Goal: Task Accomplishment & Management: Manage account settings

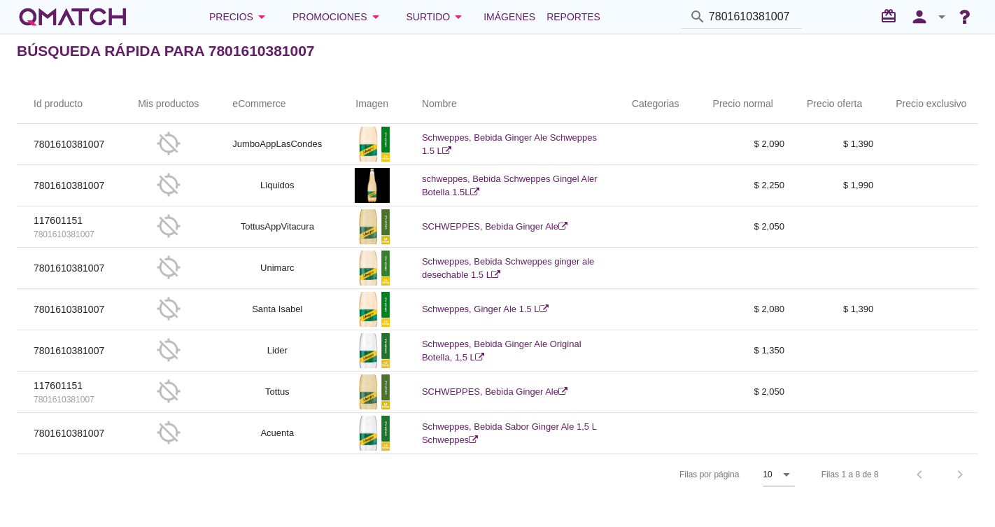
scroll to position [6, 0]
click at [936, 22] on icon "arrow_drop_down" at bounding box center [942, 16] width 17 height 17
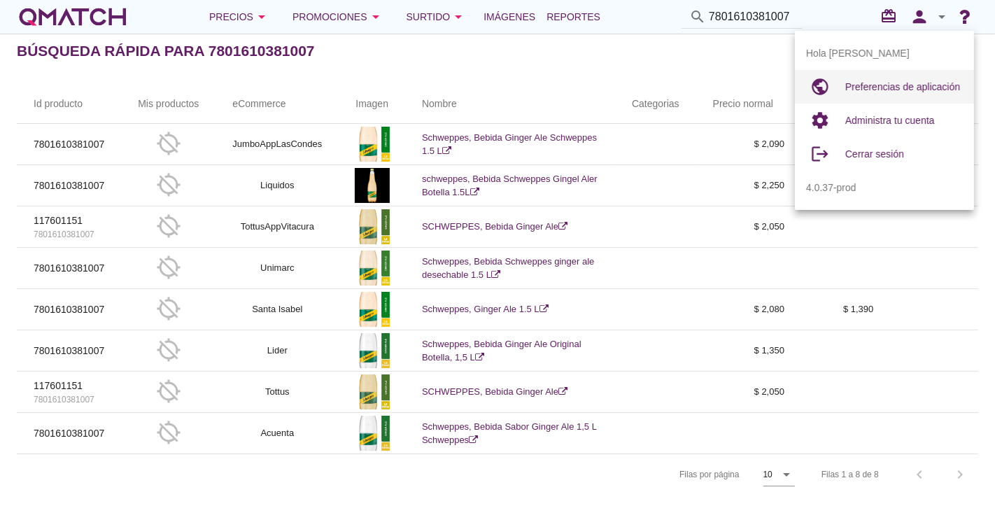
click at [906, 86] on span "Preferencias de aplicación" at bounding box center [903, 86] width 115 height 11
radio input "true"
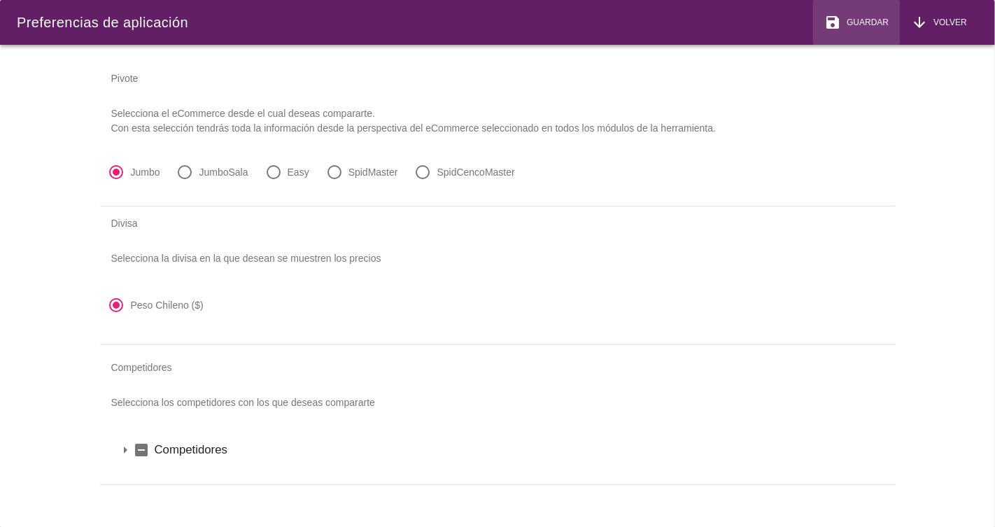
click at [860, 22] on span "Guardar" at bounding box center [865, 22] width 48 height 13
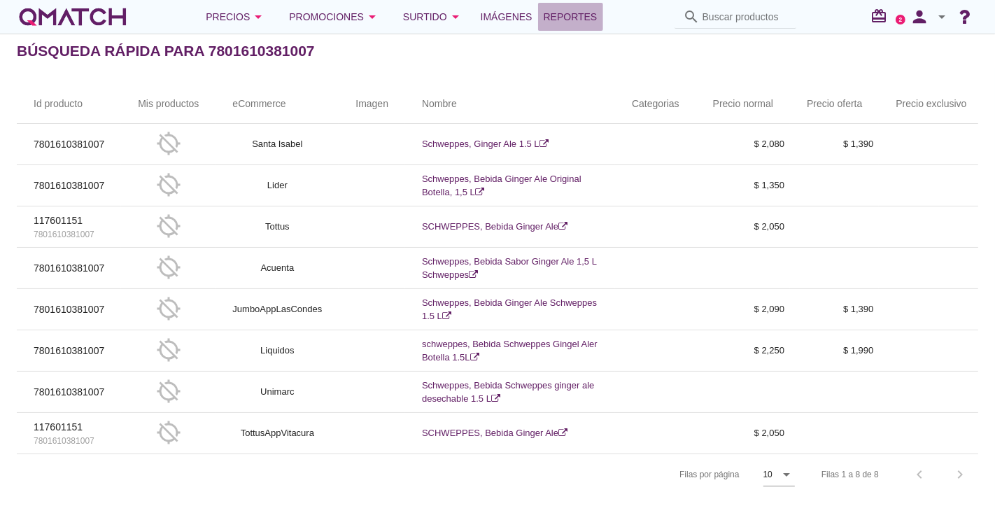
click at [582, 22] on span "Reportes" at bounding box center [571, 16] width 54 height 17
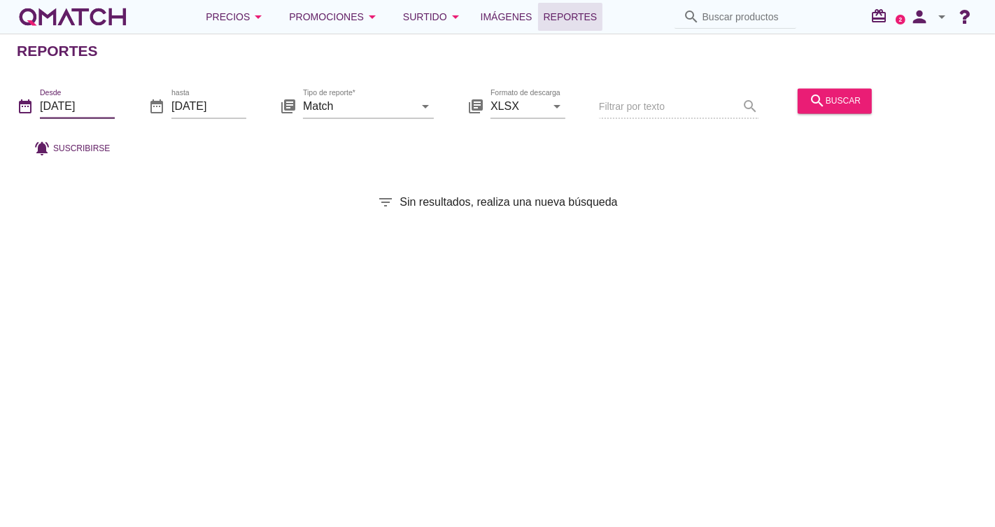
click at [95, 100] on input "2025-09-01" at bounding box center [77, 106] width 75 height 22
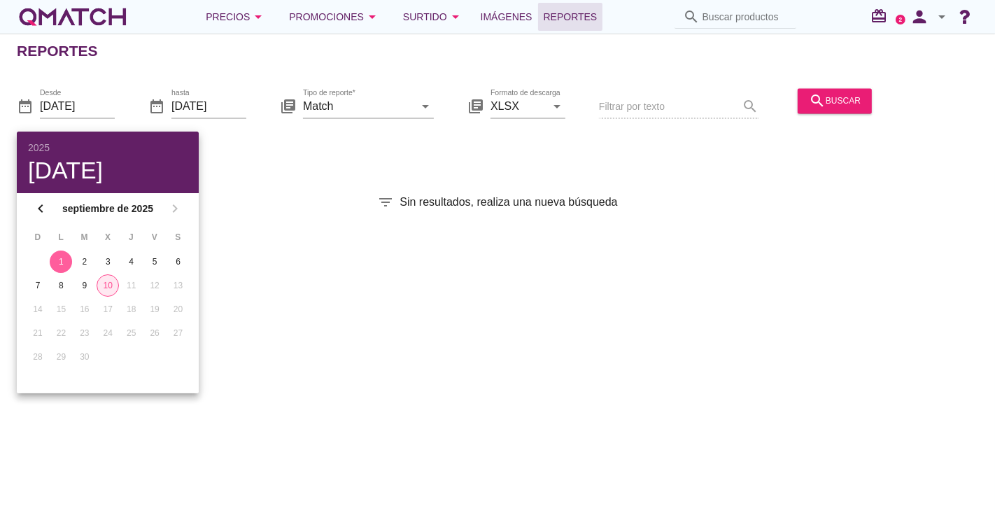
click at [113, 284] on div "10" at bounding box center [107, 285] width 21 height 13
type input "[DATE]"
click at [111, 283] on div "10" at bounding box center [108, 285] width 22 height 13
drag, startPoint x: 353, startPoint y: 185, endPoint x: 974, endPoint y: 169, distance: 621.1
click at [353, 184] on div "Reportes date_range Desde 2025-09-10 date_range hasta 2025-09-10 library_books …" at bounding box center [497, 280] width 995 height 493
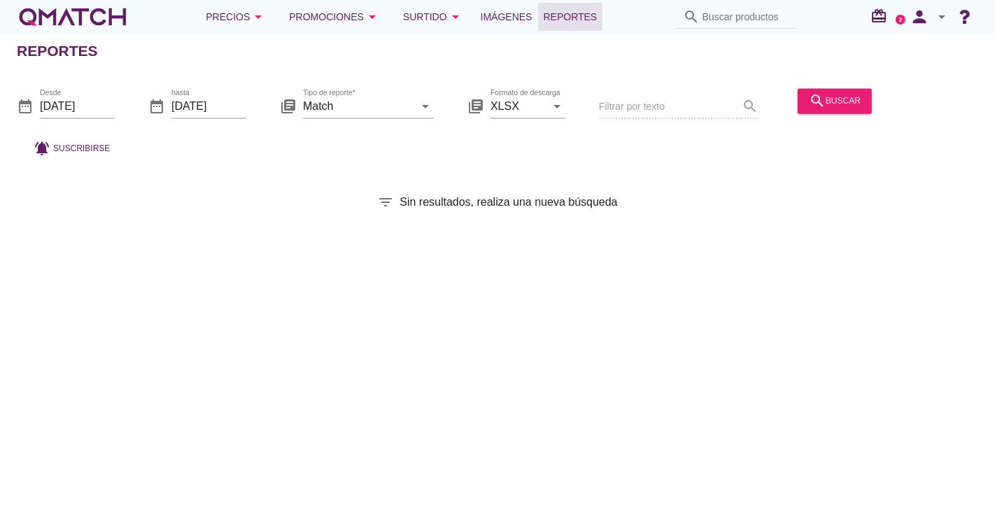
click at [847, 85] on div "search buscar" at bounding box center [834, 108] width 85 height 48
click at [849, 99] on div "search buscar" at bounding box center [835, 100] width 52 height 17
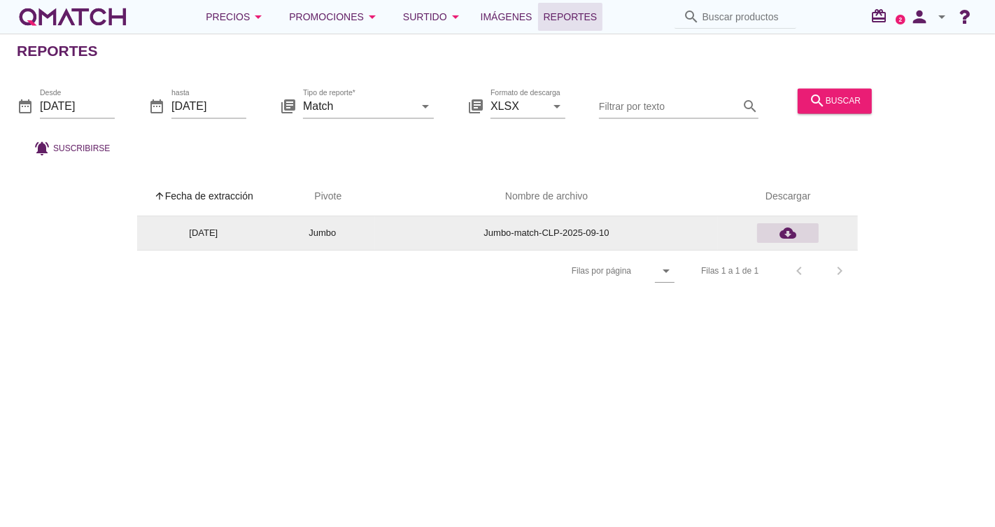
click at [784, 228] on icon "cloud_download" at bounding box center [788, 233] width 17 height 17
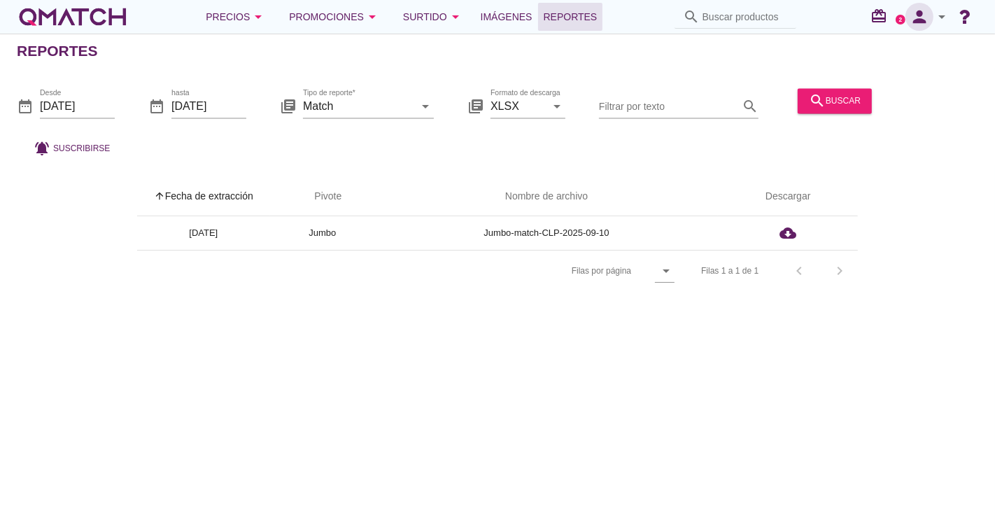
click at [931, 20] on icon "person" at bounding box center [920, 17] width 28 height 20
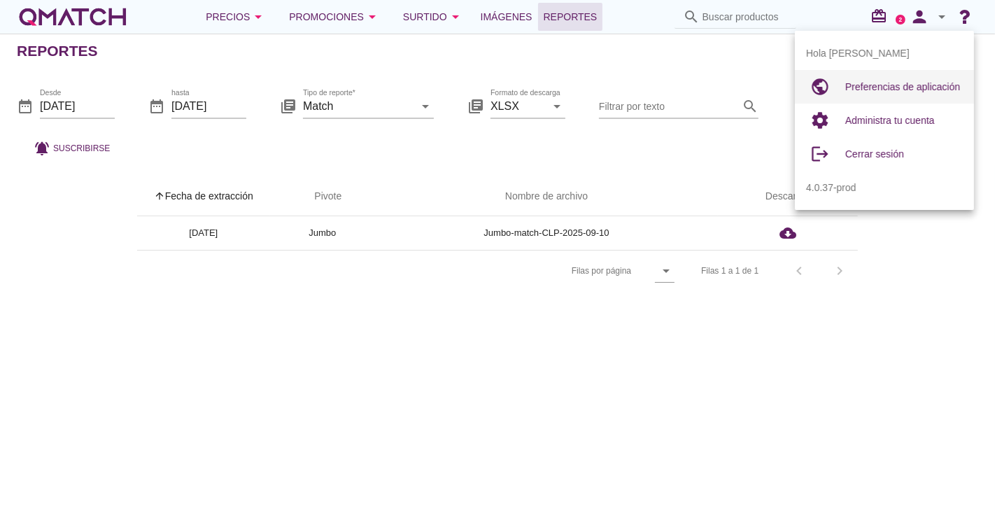
click at [896, 97] on div "Preferencias de aplicación" at bounding box center [905, 87] width 118 height 34
radio input "true"
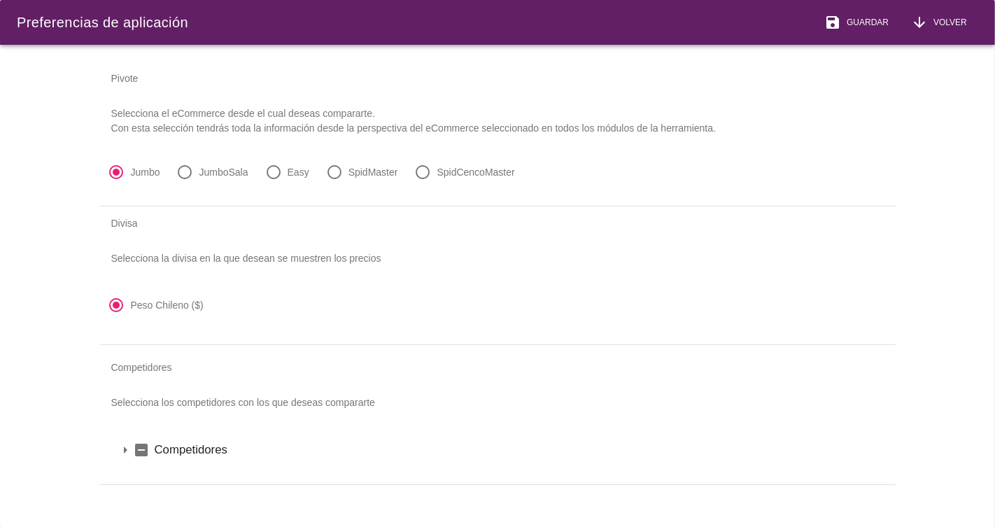
click at [209, 169] on label "JumboSala" at bounding box center [223, 172] width 49 height 14
radio input "false"
radio input "true"
click at [894, 27] on button "save Guardar" at bounding box center [856, 22] width 87 height 45
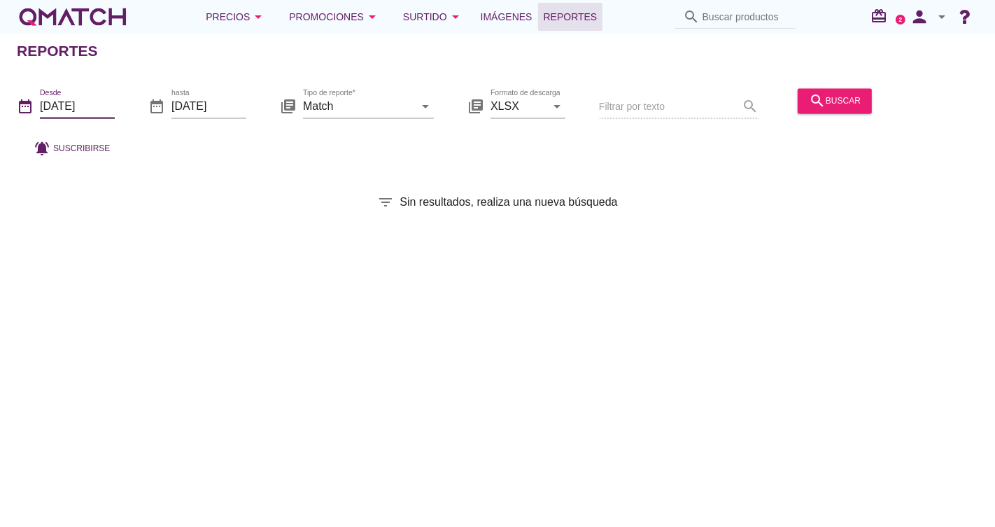
click at [92, 99] on input "[DATE]" at bounding box center [77, 106] width 75 height 22
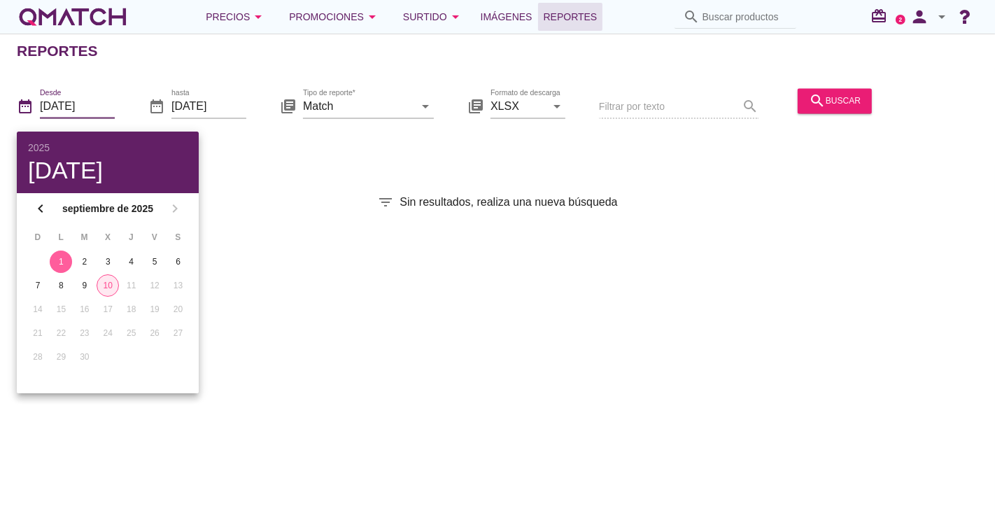
click at [102, 285] on div "10" at bounding box center [107, 285] width 21 height 13
type input "[DATE]"
click at [103, 283] on div "10" at bounding box center [108, 285] width 22 height 13
click at [335, 179] on div "Reportes date_range Desde [DATE] date_range hasta [DATE] library_books Tipo de …" at bounding box center [497, 280] width 995 height 493
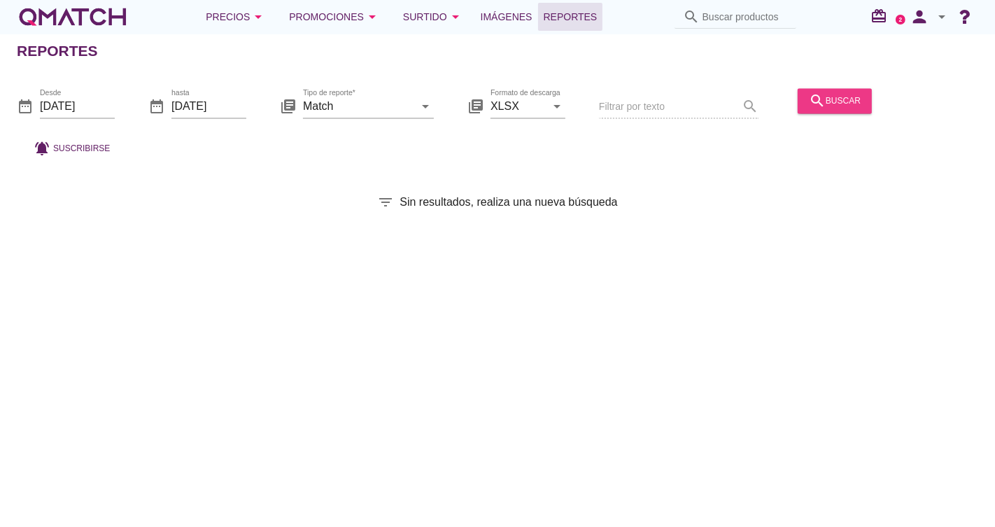
click at [852, 94] on div "search buscar" at bounding box center [835, 100] width 52 height 17
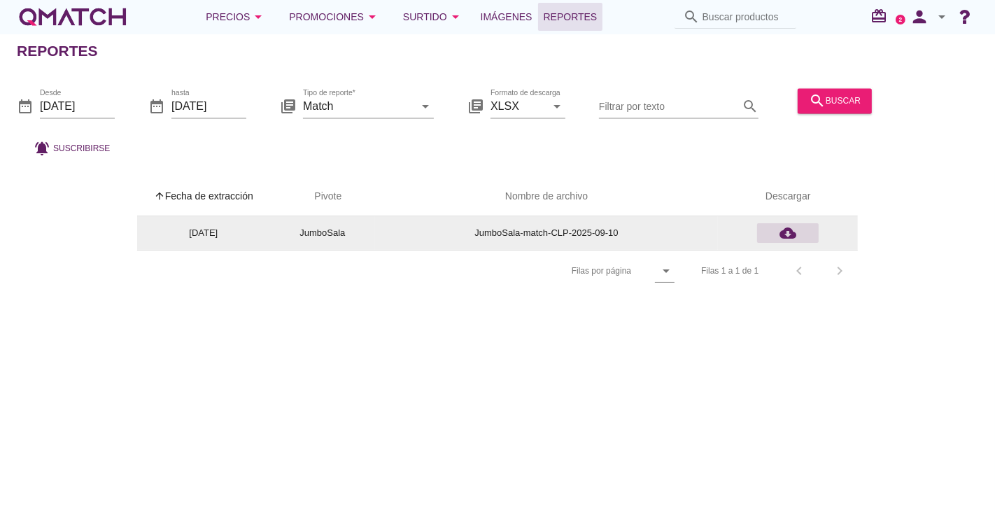
click at [799, 229] on div "cloud_download" at bounding box center [788, 233] width 50 height 17
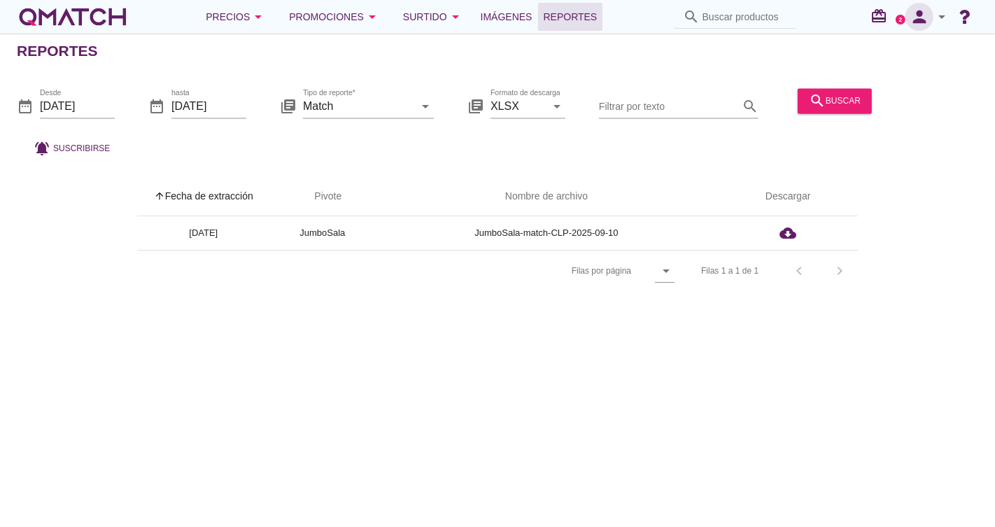
click at [923, 20] on icon "person" at bounding box center [920, 17] width 28 height 20
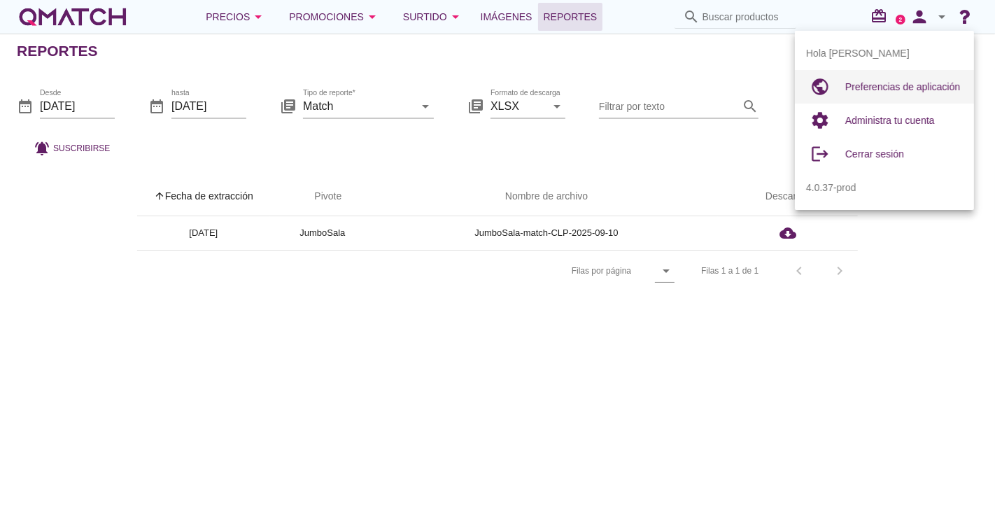
click at [932, 83] on span "Preferencias de aplicación" at bounding box center [903, 86] width 115 height 11
radio input "true"
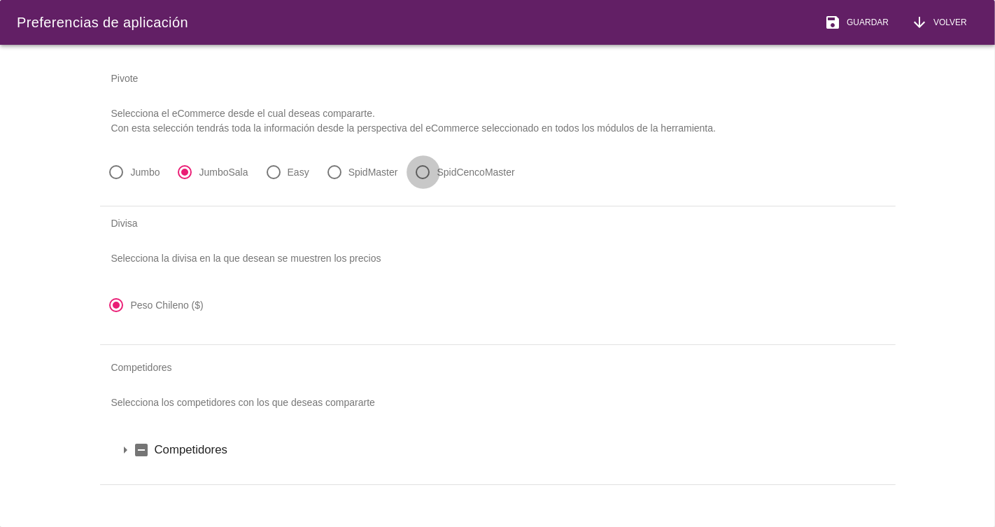
click at [423, 176] on div at bounding box center [424, 172] width 24 height 24
radio input "false"
radio input "true"
click at [855, 31] on button "save Guardar" at bounding box center [856, 22] width 87 height 45
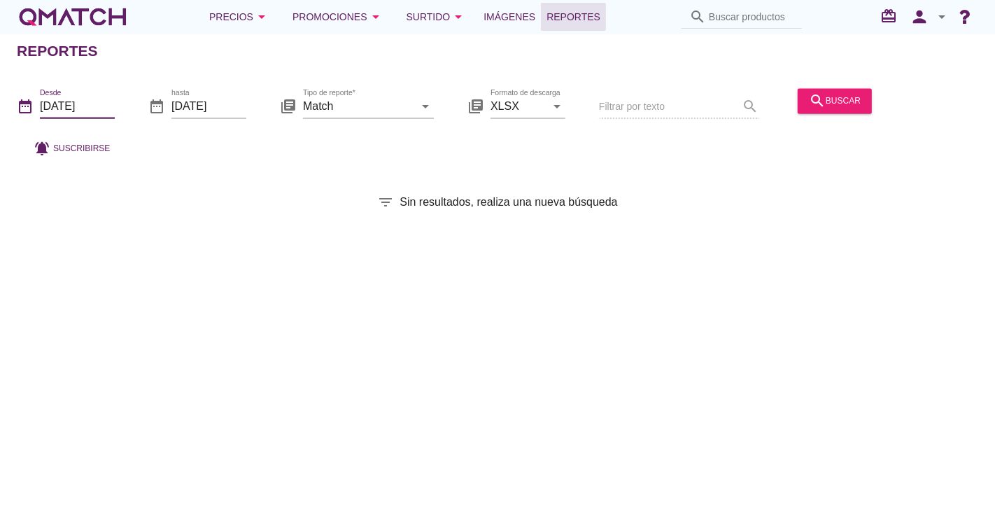
click at [82, 104] on input "2025-09-01" at bounding box center [77, 106] width 75 height 22
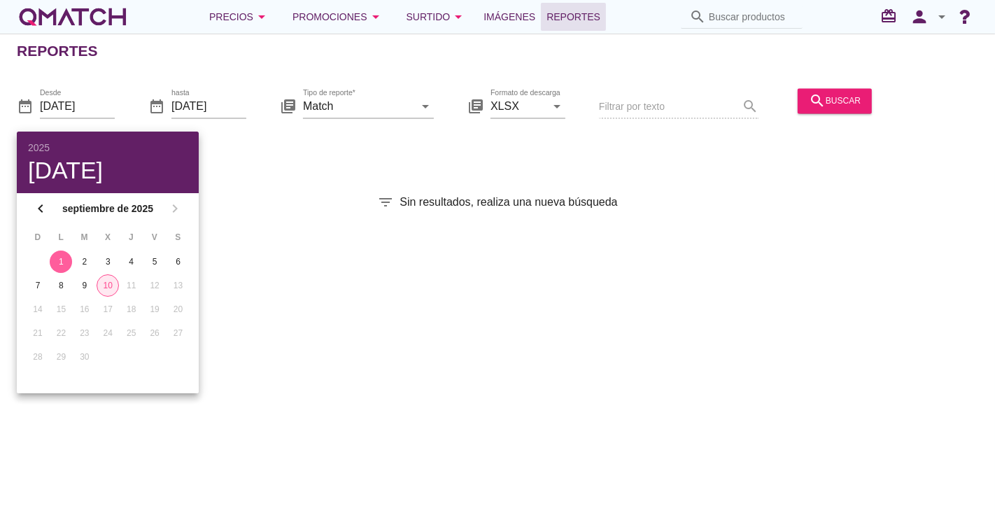
click at [115, 288] on div "10" at bounding box center [107, 285] width 21 height 13
type input "[DATE]"
click at [115, 288] on div "10" at bounding box center [108, 285] width 22 height 13
click at [111, 286] on div "10" at bounding box center [108, 285] width 22 height 13
drag, startPoint x: 356, startPoint y: 213, endPoint x: 761, endPoint y: 159, distance: 408.9
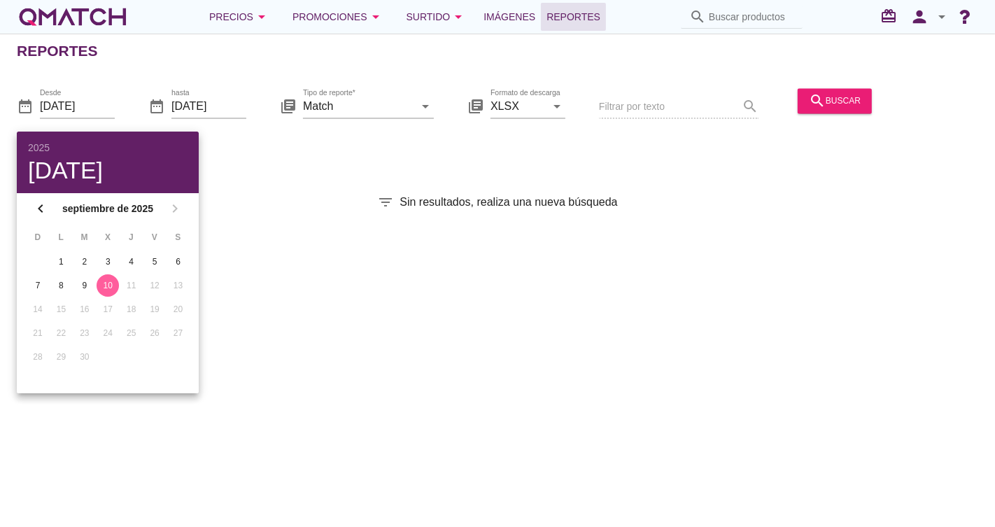
click at [359, 208] on div "Reportes date_range Desde 2025-09-10 date_range hasta 2025-09-10 library_books …" at bounding box center [497, 280] width 995 height 493
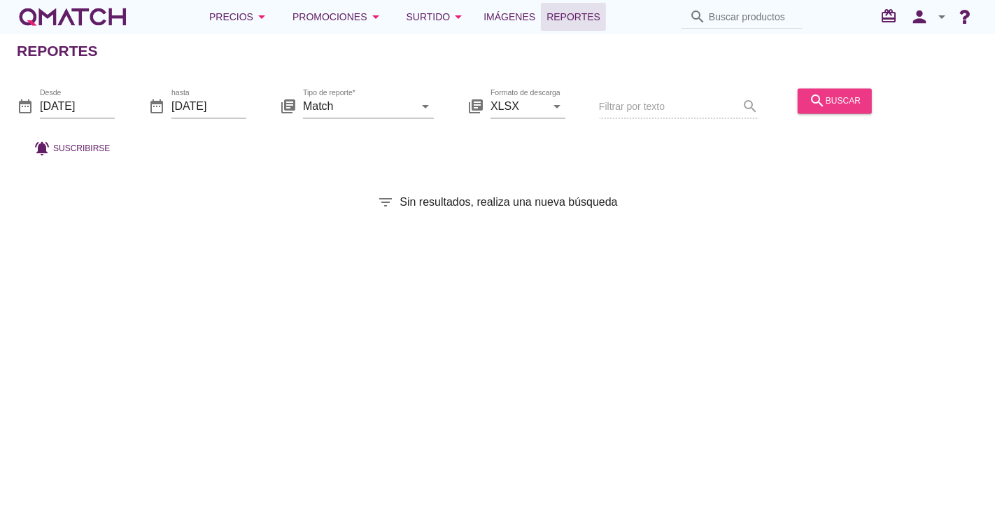
click at [834, 101] on div "search buscar" at bounding box center [835, 100] width 52 height 17
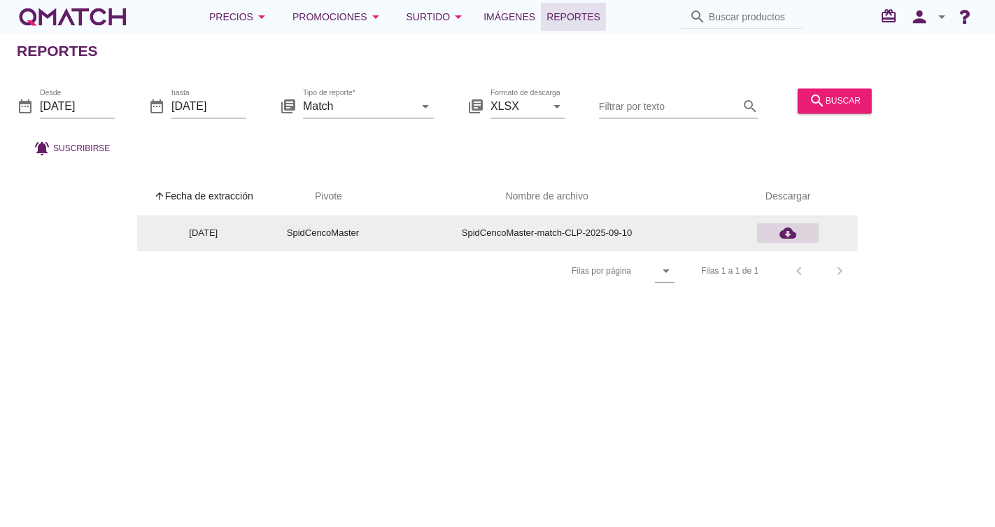
click at [776, 229] on div "cloud_download" at bounding box center [788, 233] width 50 height 17
